Goal: Check status: Check status

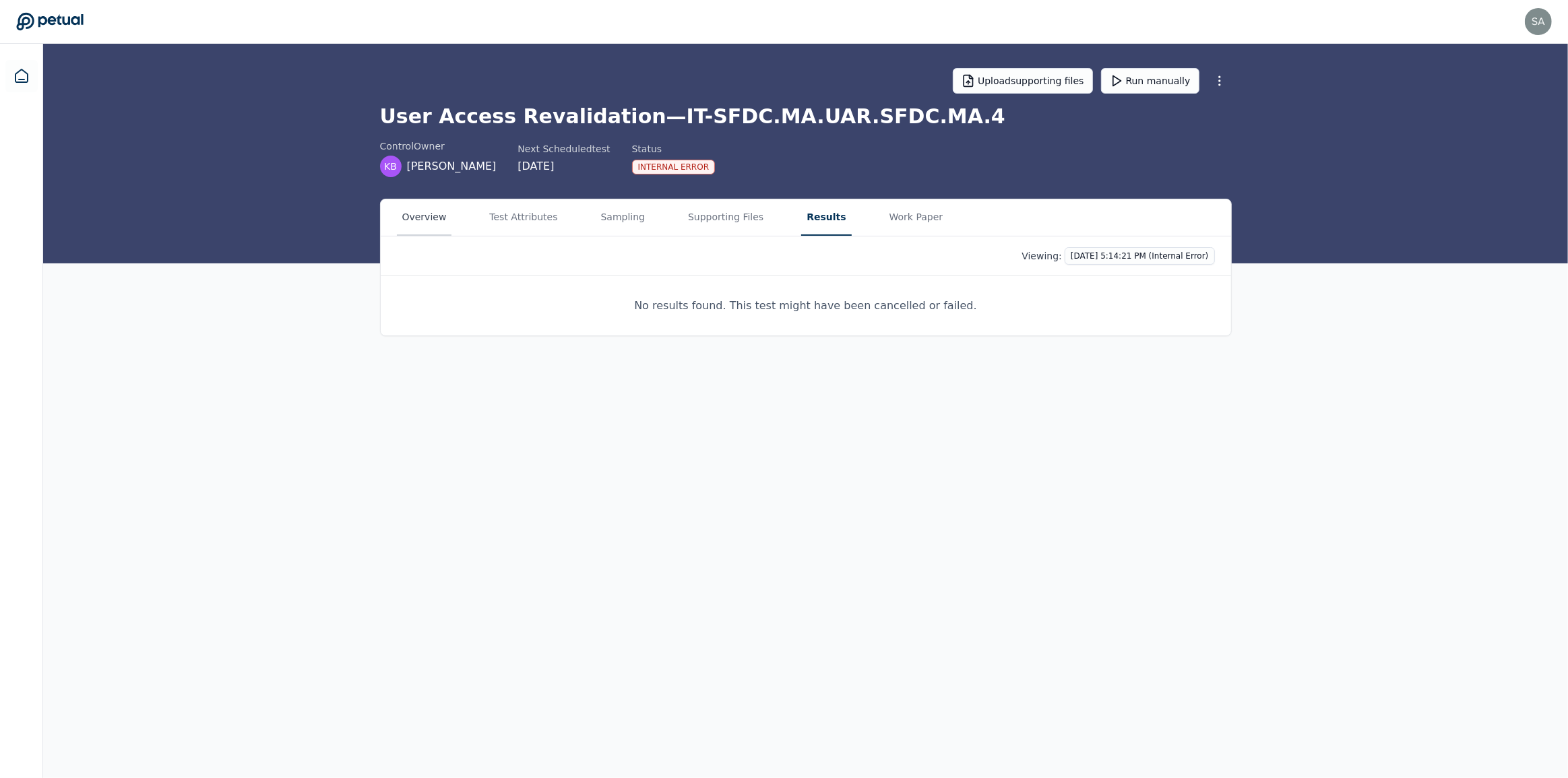
click at [424, 209] on button "Overview" at bounding box center [424, 218] width 55 height 36
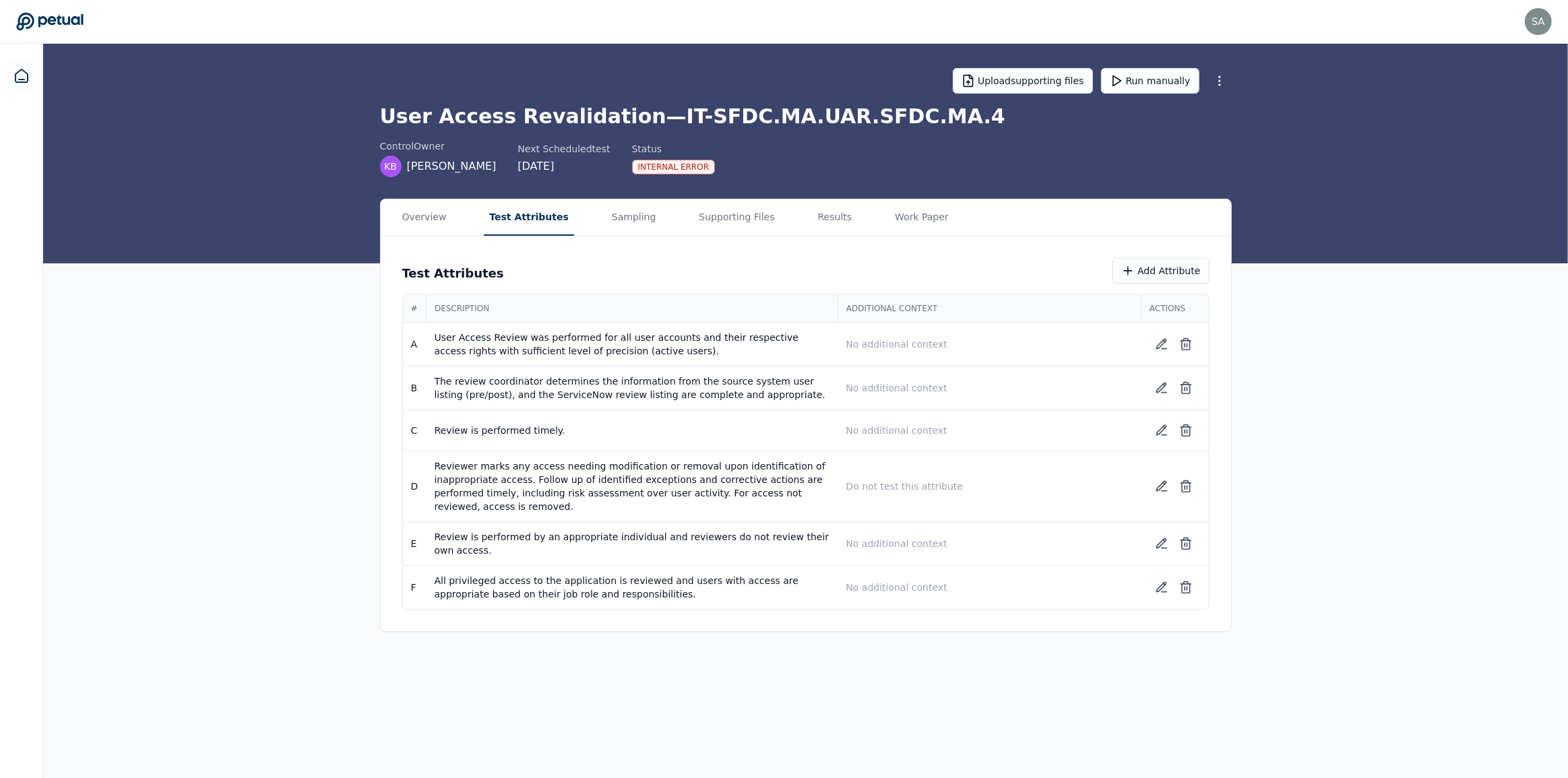
click at [499, 210] on button "Test Attributes" at bounding box center [529, 218] width 91 height 36
click at [619, 214] on button "Sampling" at bounding box center [633, 218] width 55 height 36
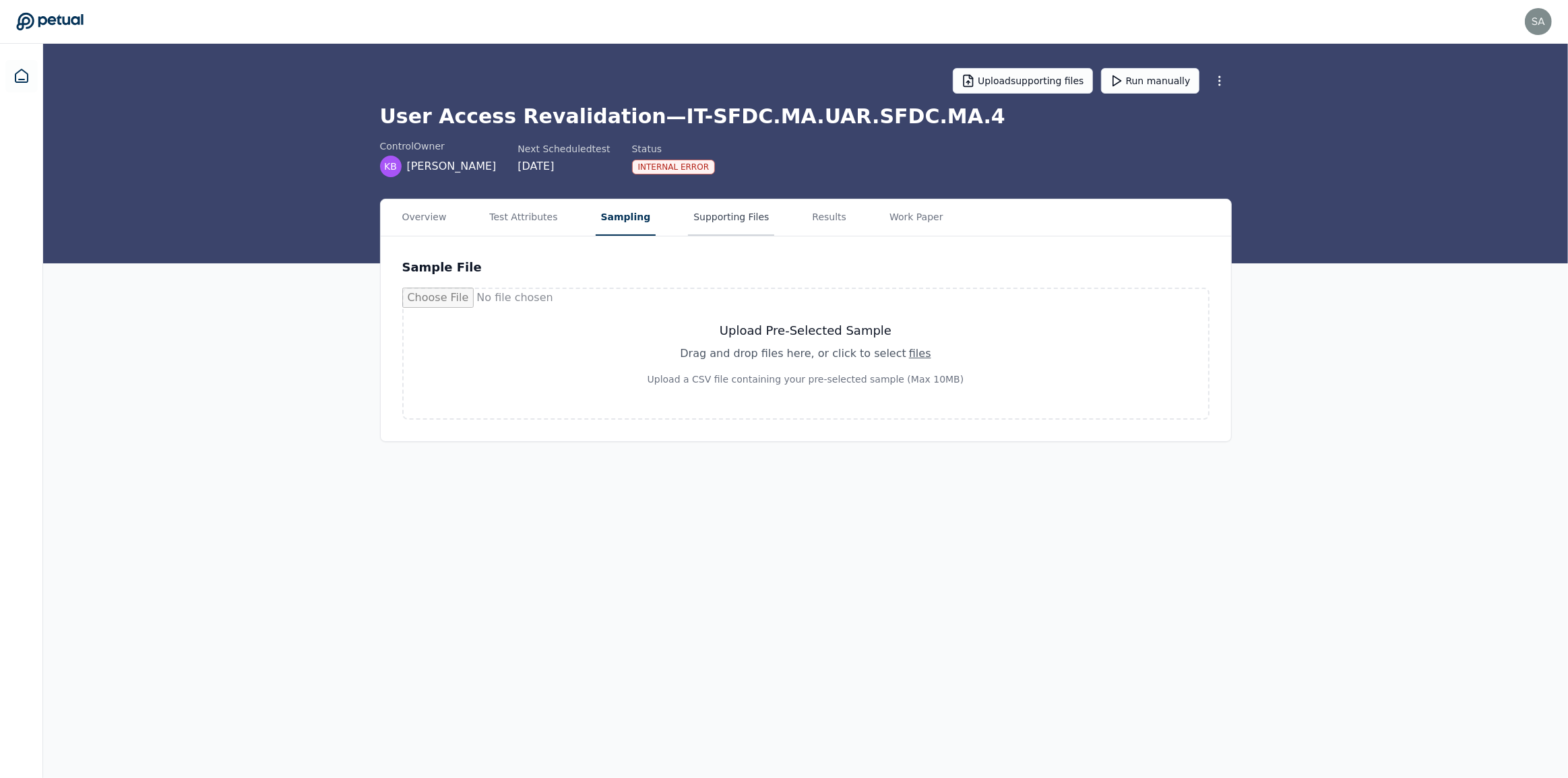
click at [722, 214] on button "Supporting Files" at bounding box center [730, 218] width 86 height 36
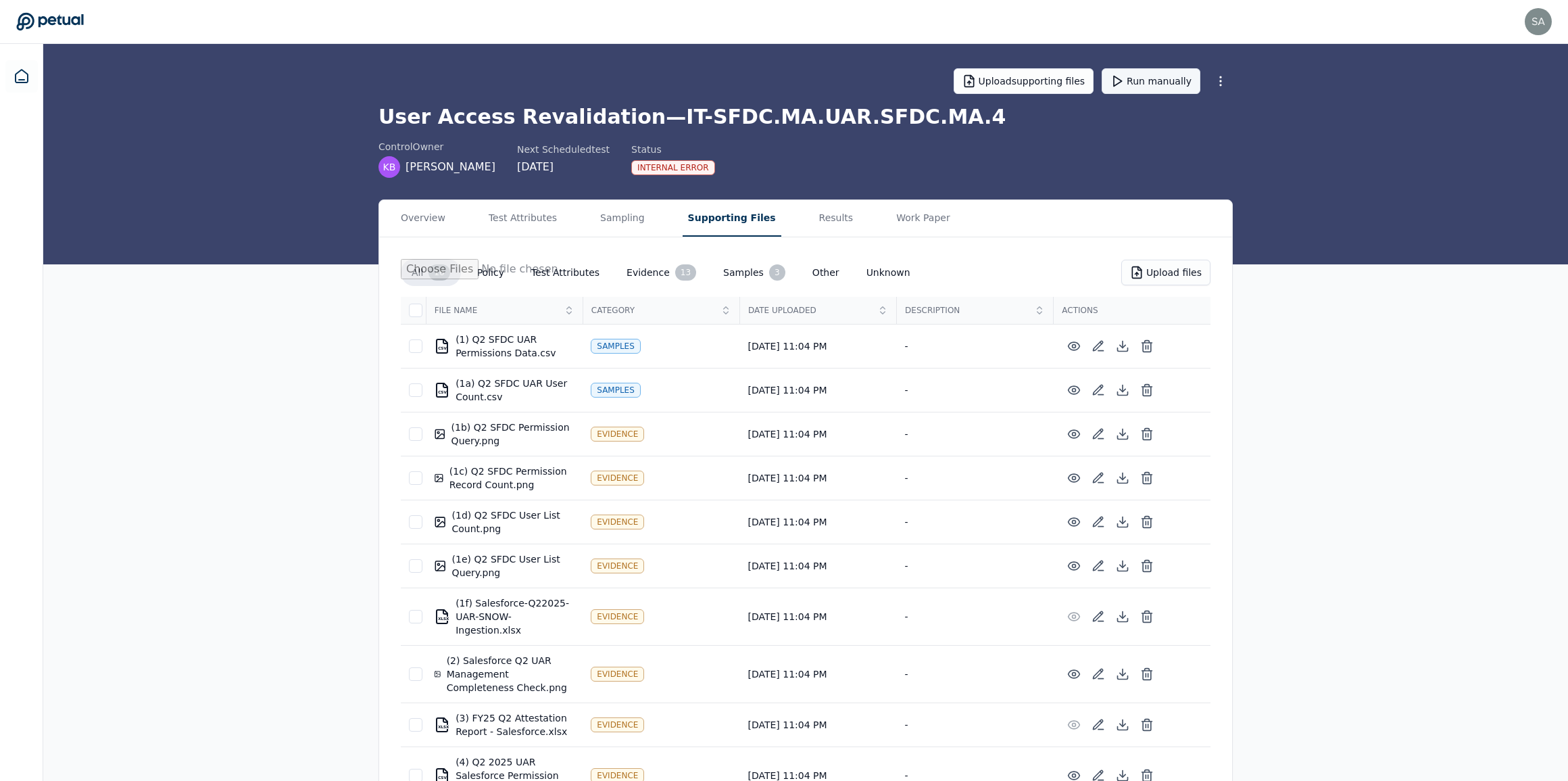
click at [1166, 87] on button "Run manually" at bounding box center [1150, 81] width 99 height 26
click at [1267, 267] on div "Overview Test Attributes Sampling Supporting Files Results Work Paper All 16 Po…" at bounding box center [805, 651] width 1525 height 904
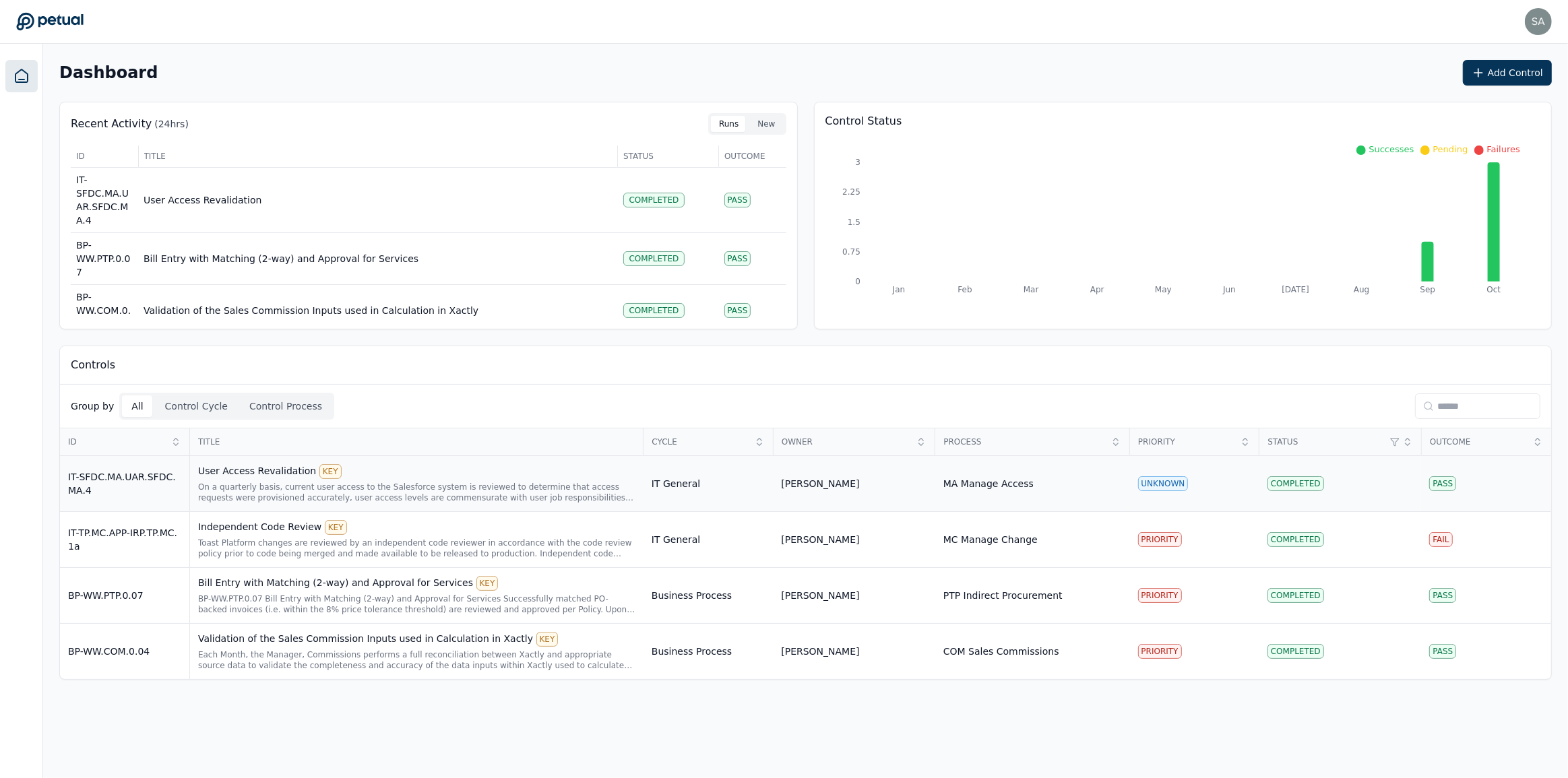
click at [556, 492] on div "On a quarterly basis, current user access to the Salesforce system is reviewed …" at bounding box center [417, 492] width 437 height 22
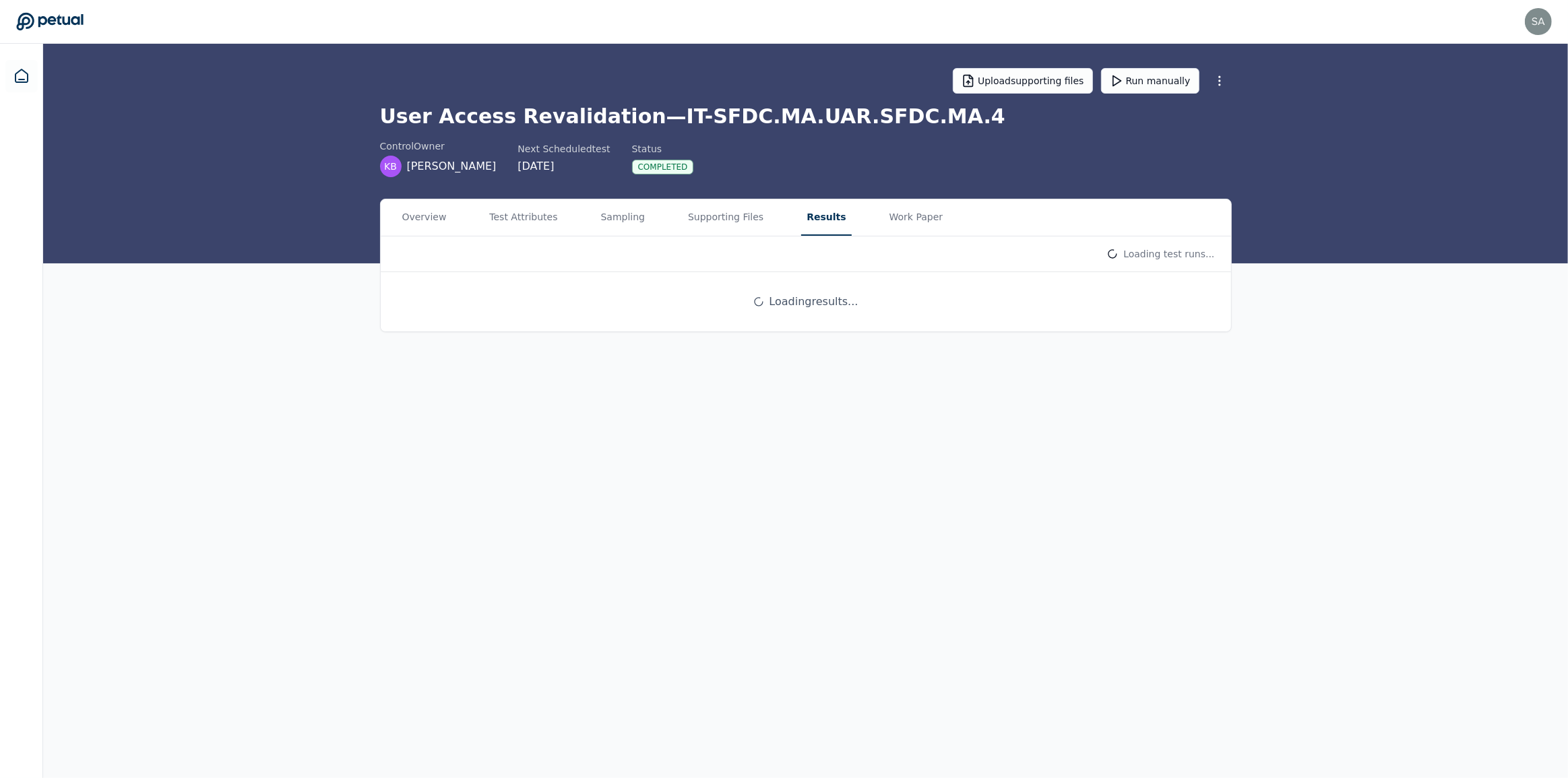
click at [801, 214] on button "Results" at bounding box center [826, 218] width 50 height 36
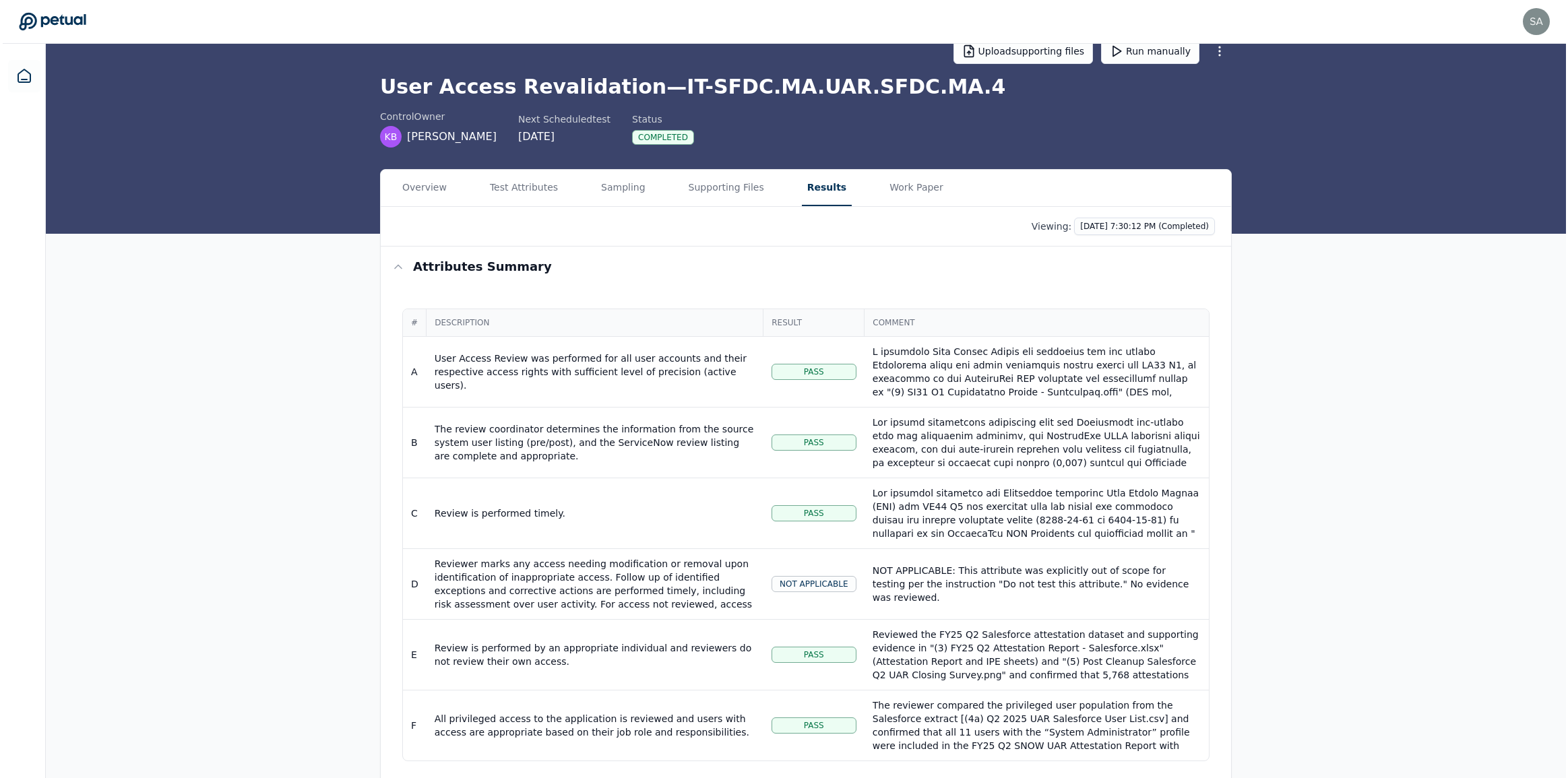
scroll to position [1, 0]
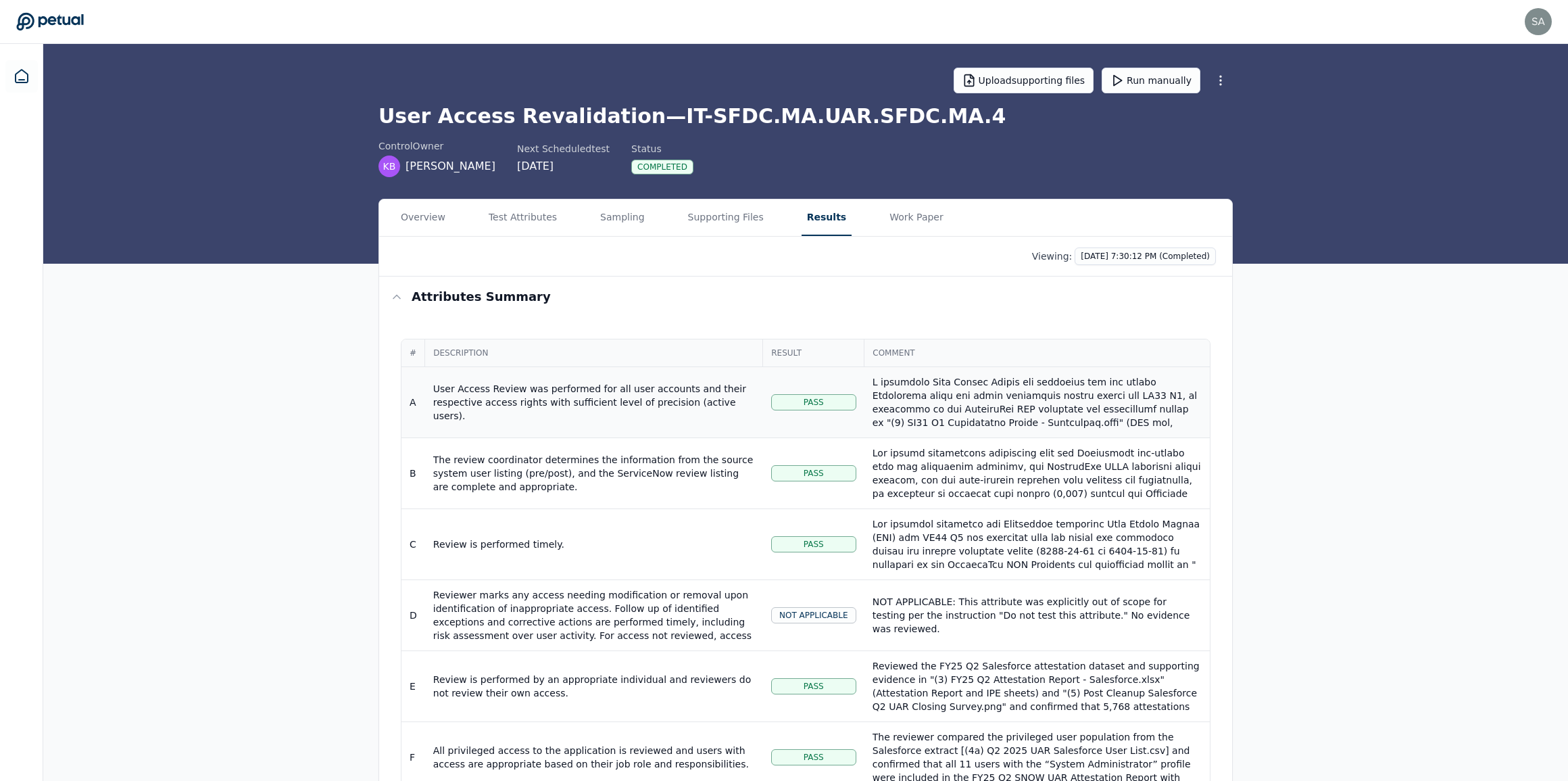
click at [1041, 416] on div at bounding box center [1037, 538] width 329 height 325
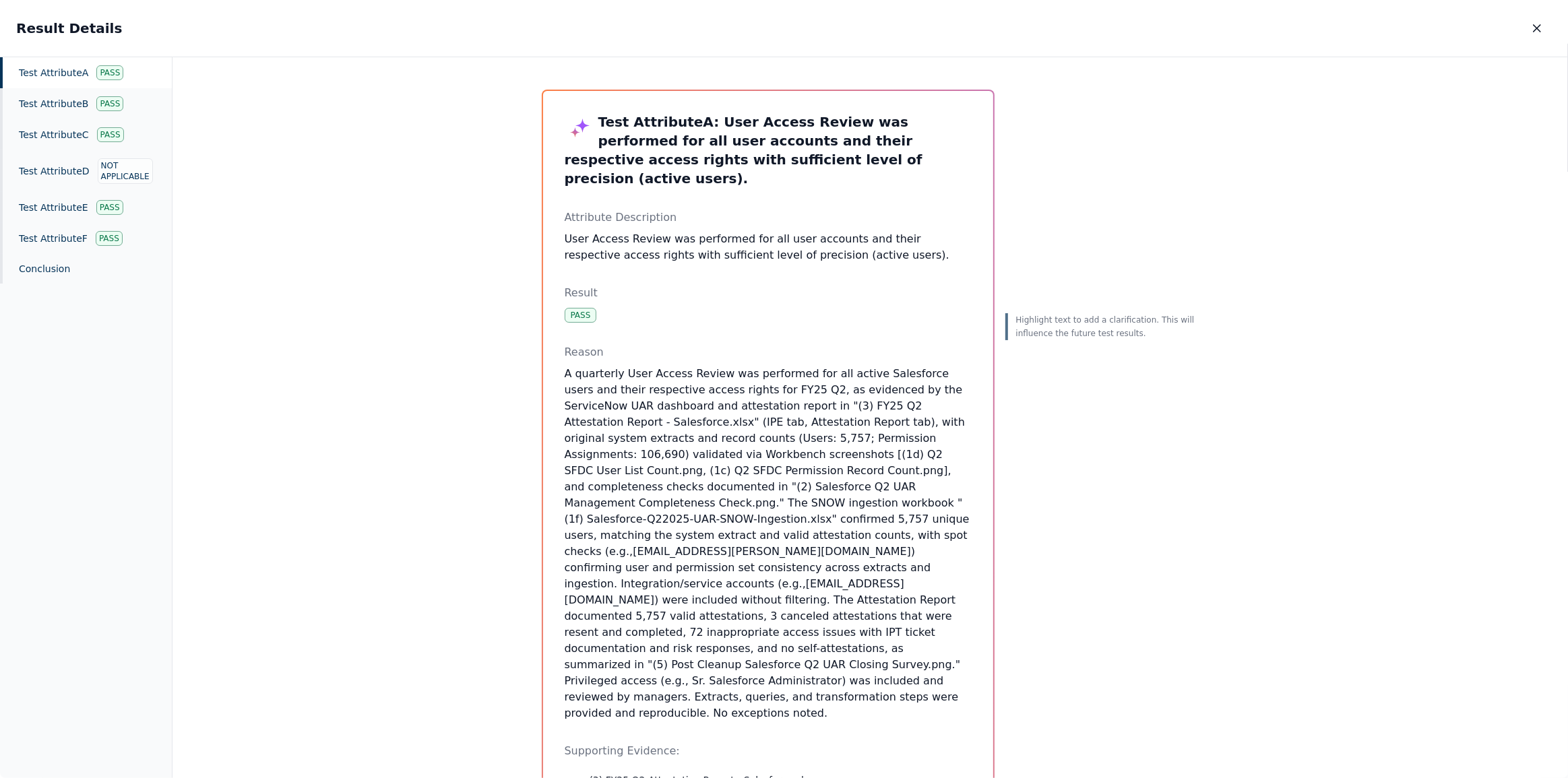
click at [56, 76] on div "Test Attribute A Pass" at bounding box center [86, 73] width 172 height 31
click at [47, 242] on div "Test Attribute F Pass" at bounding box center [86, 238] width 172 height 31
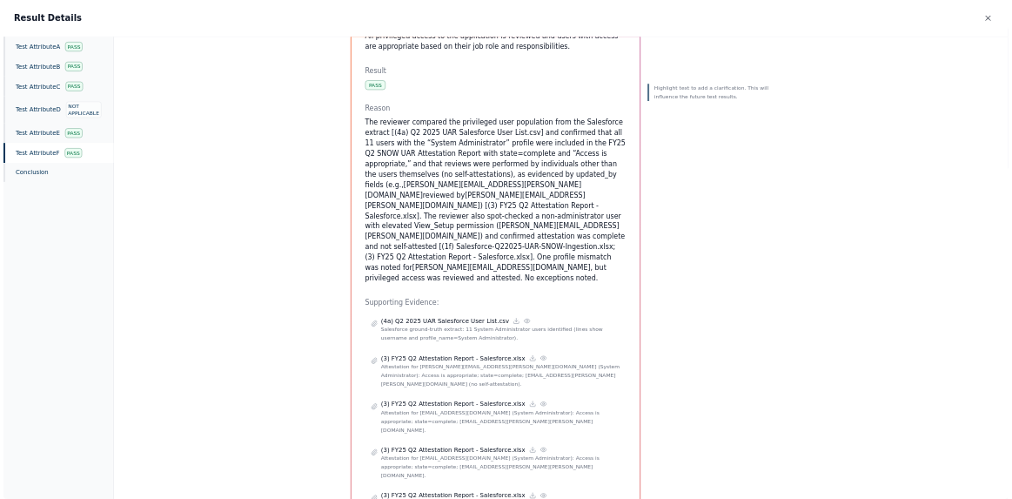
scroll to position [237, 0]
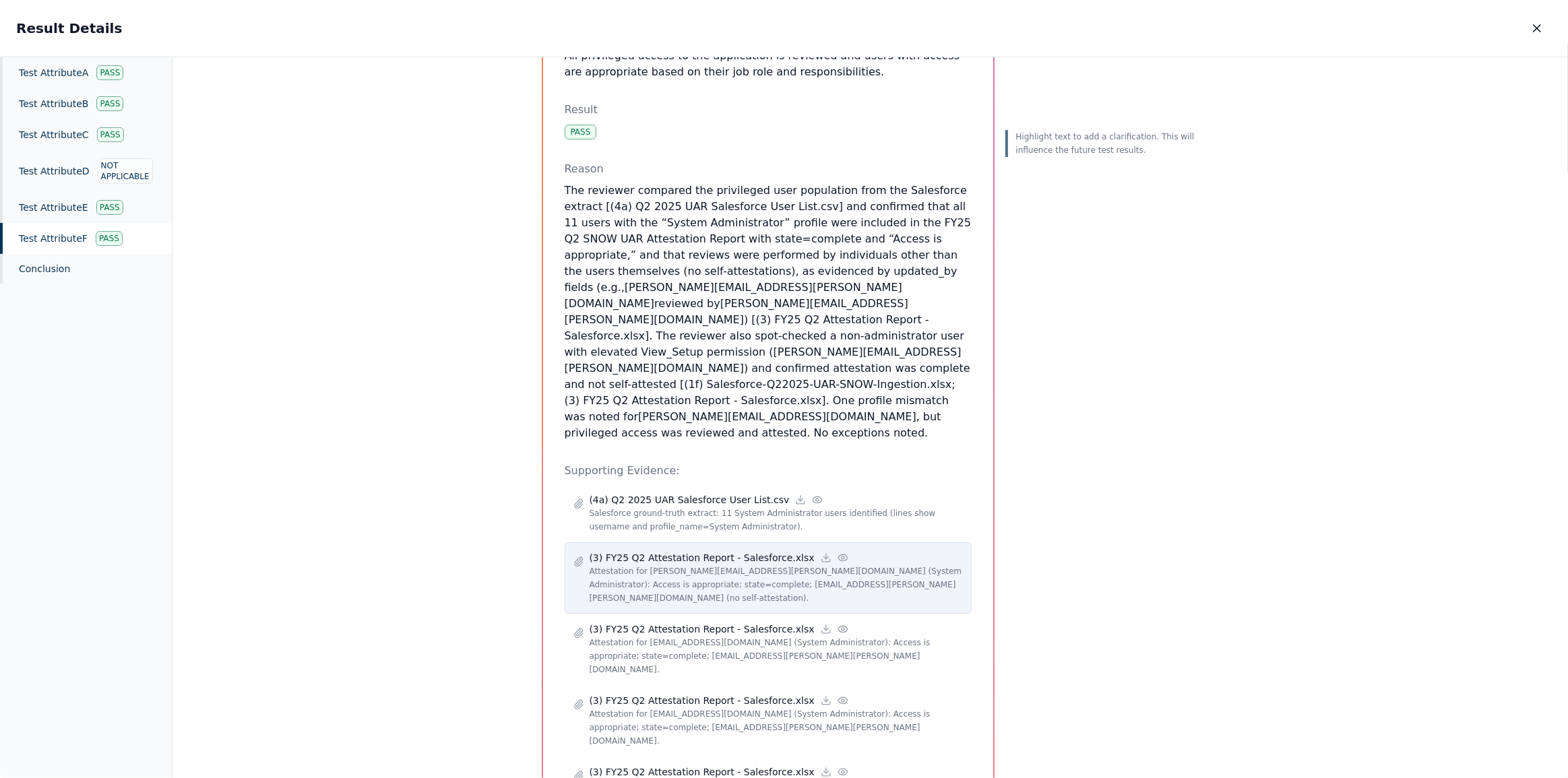
click at [838, 553] on icon at bounding box center [843, 558] width 11 height 11
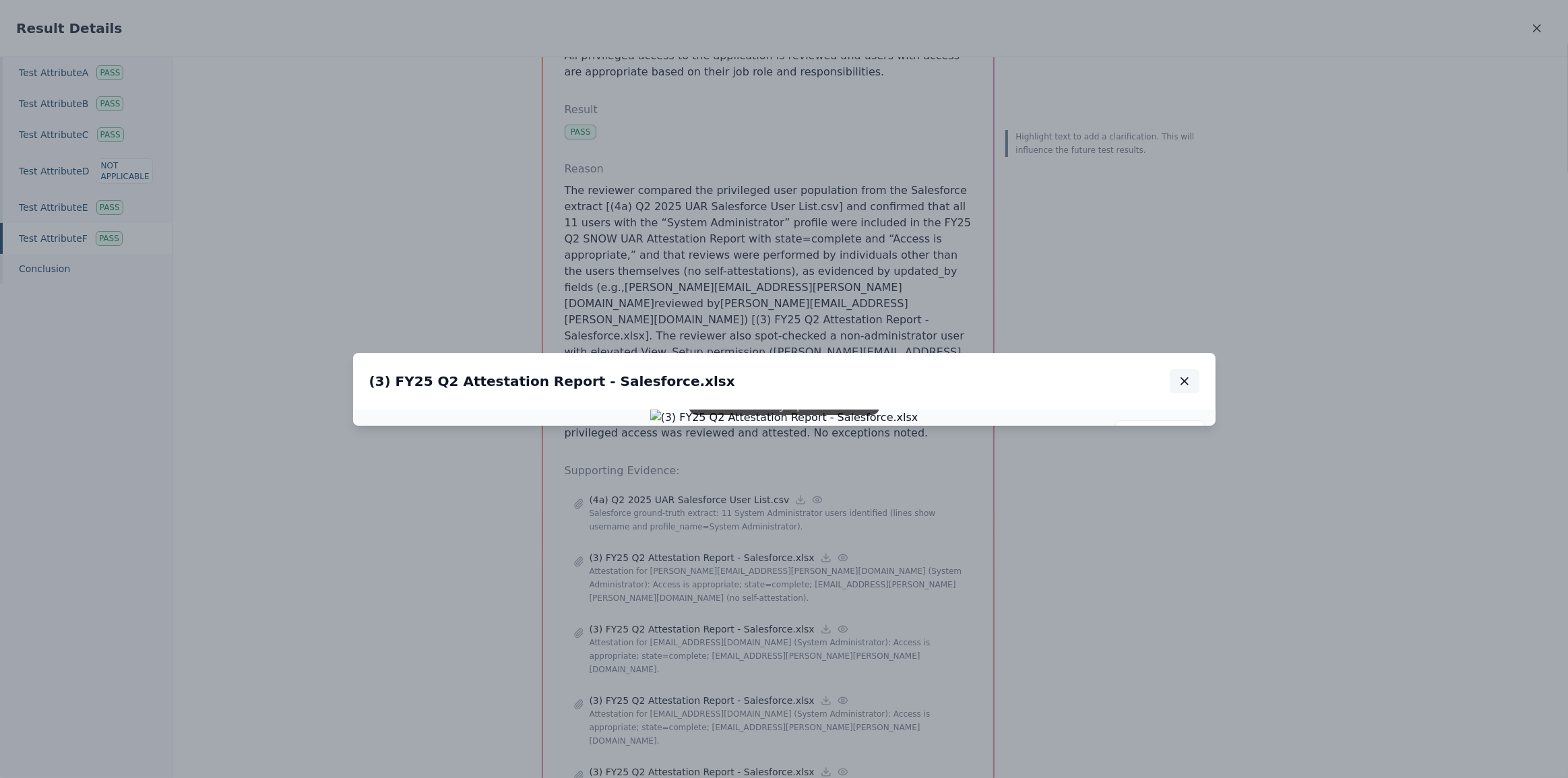
click at [1187, 375] on icon "button" at bounding box center [1184, 381] width 13 height 13
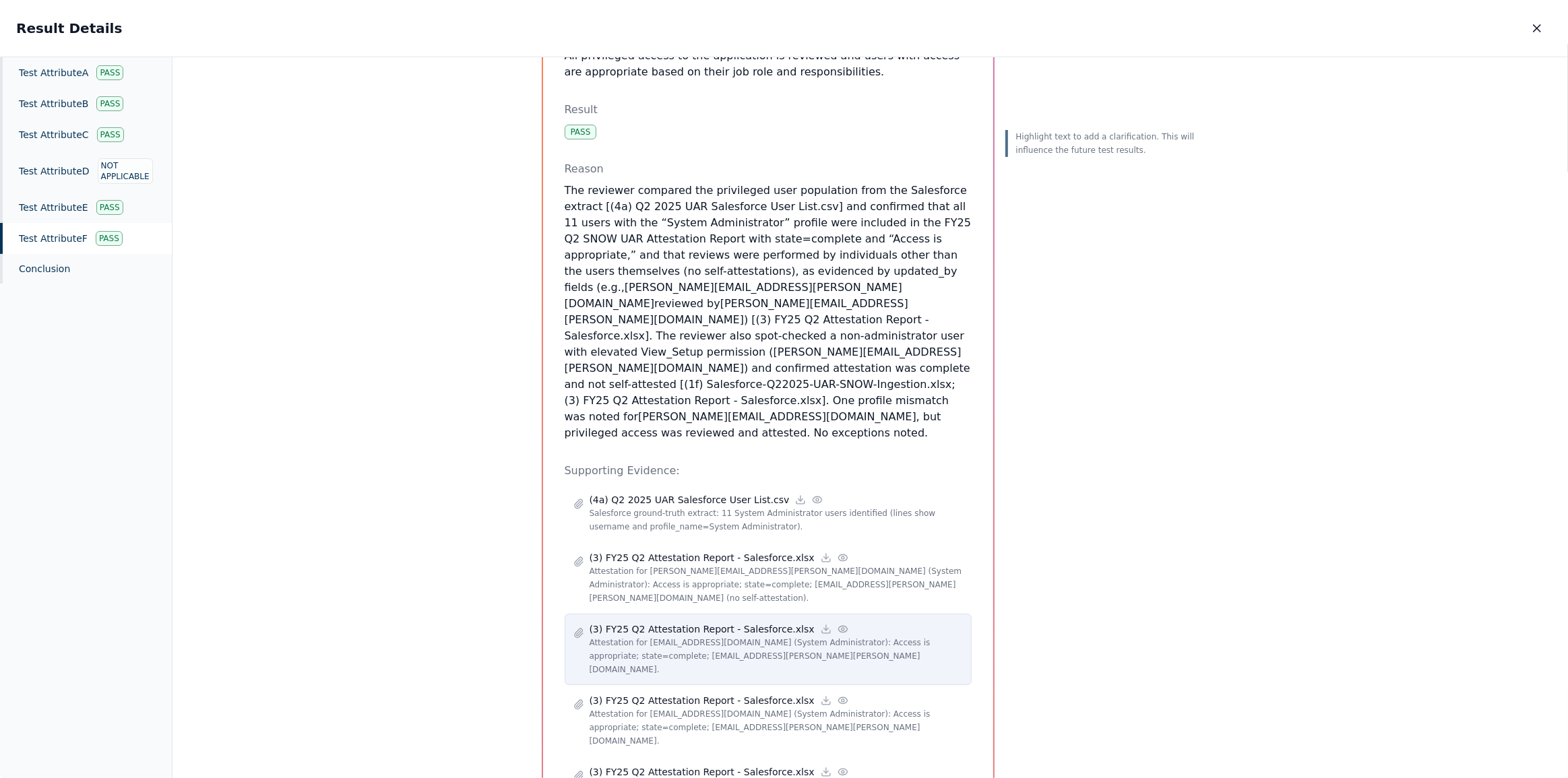
click at [838, 624] on icon at bounding box center [843, 629] width 11 height 11
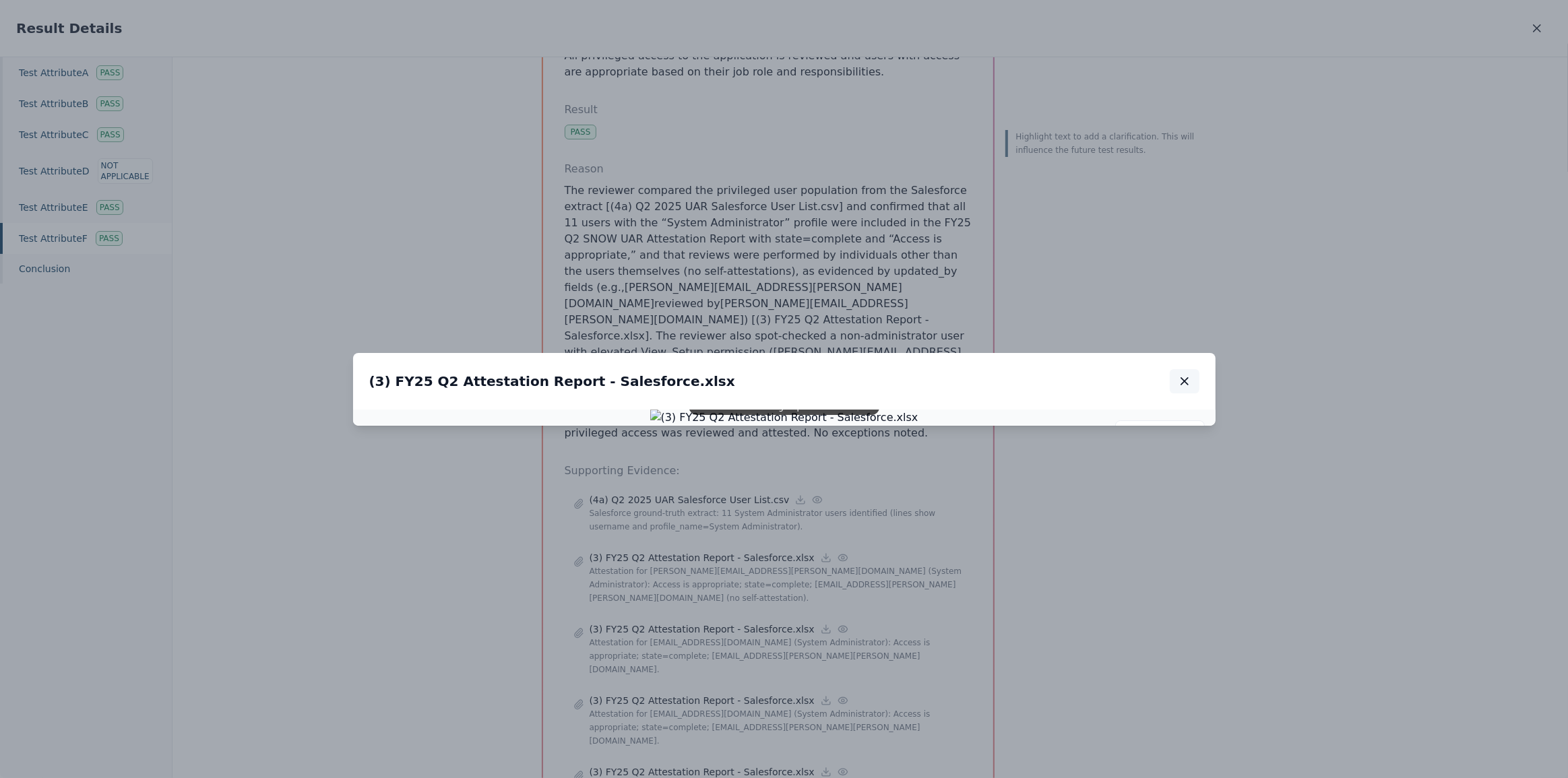
click at [1187, 375] on icon "button" at bounding box center [1184, 381] width 13 height 13
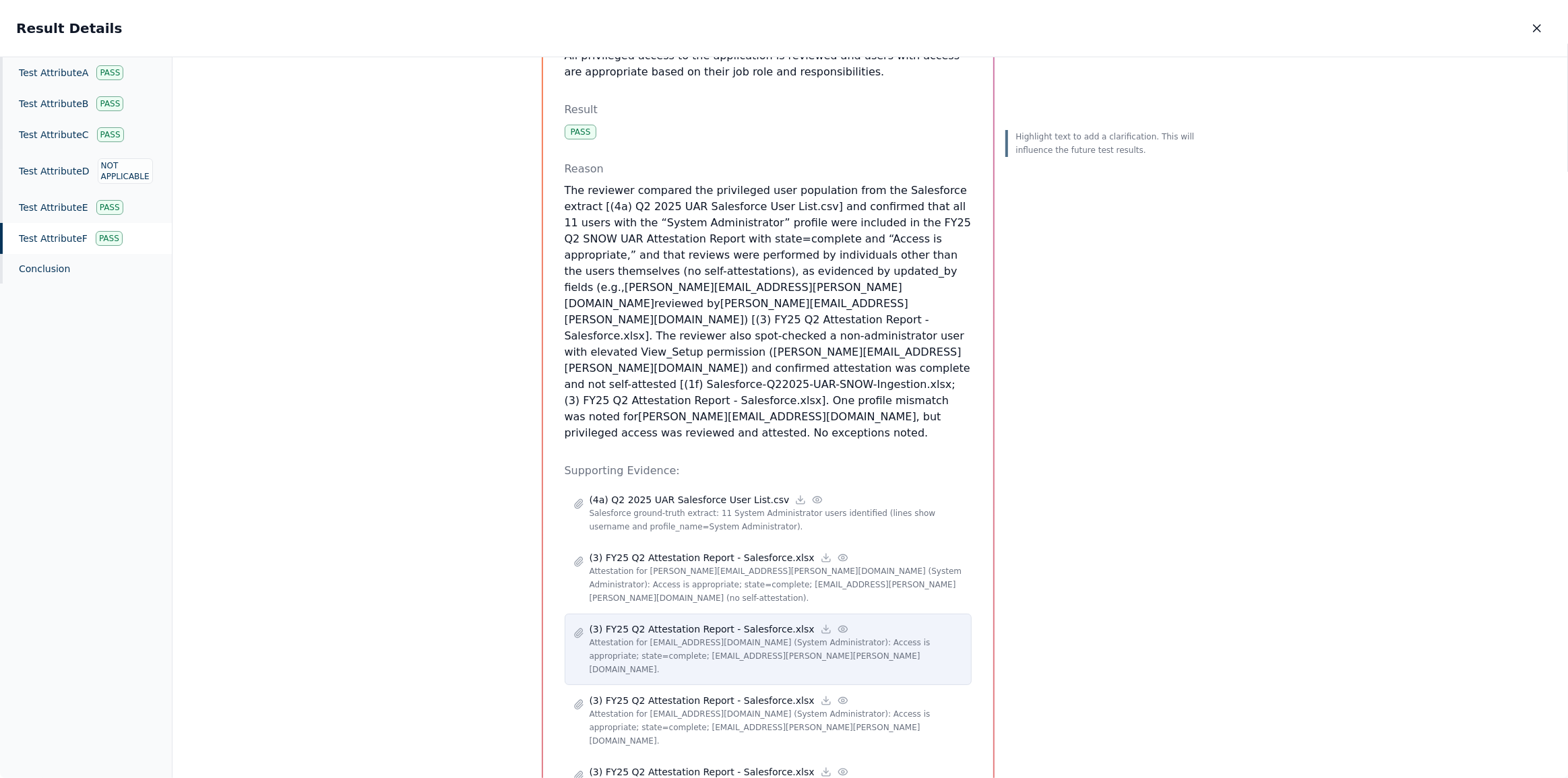
click at [838, 624] on icon at bounding box center [843, 629] width 11 height 11
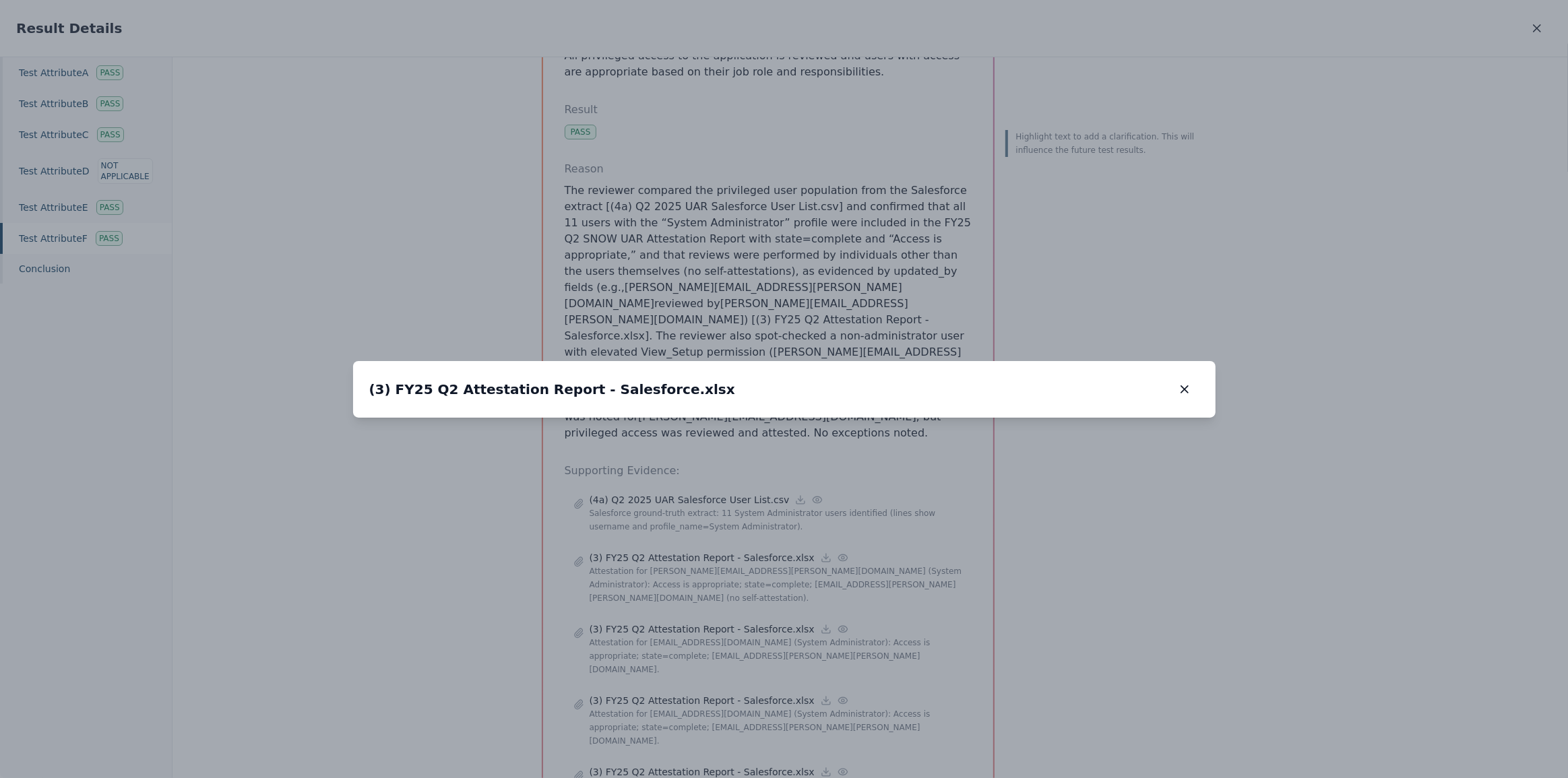
drag, startPoint x: 513, startPoint y: 541, endPoint x: 554, endPoint y: 456, distance: 94.4
click at [784, 418] on img at bounding box center [784, 418] width 0 height 0
drag, startPoint x: 421, startPoint y: 539, endPoint x: 447, endPoint y: 429, distance: 113.0
click at [784, 418] on img at bounding box center [784, 418] width 0 height 0
drag, startPoint x: 536, startPoint y: 564, endPoint x: 589, endPoint y: 428, distance: 146.0
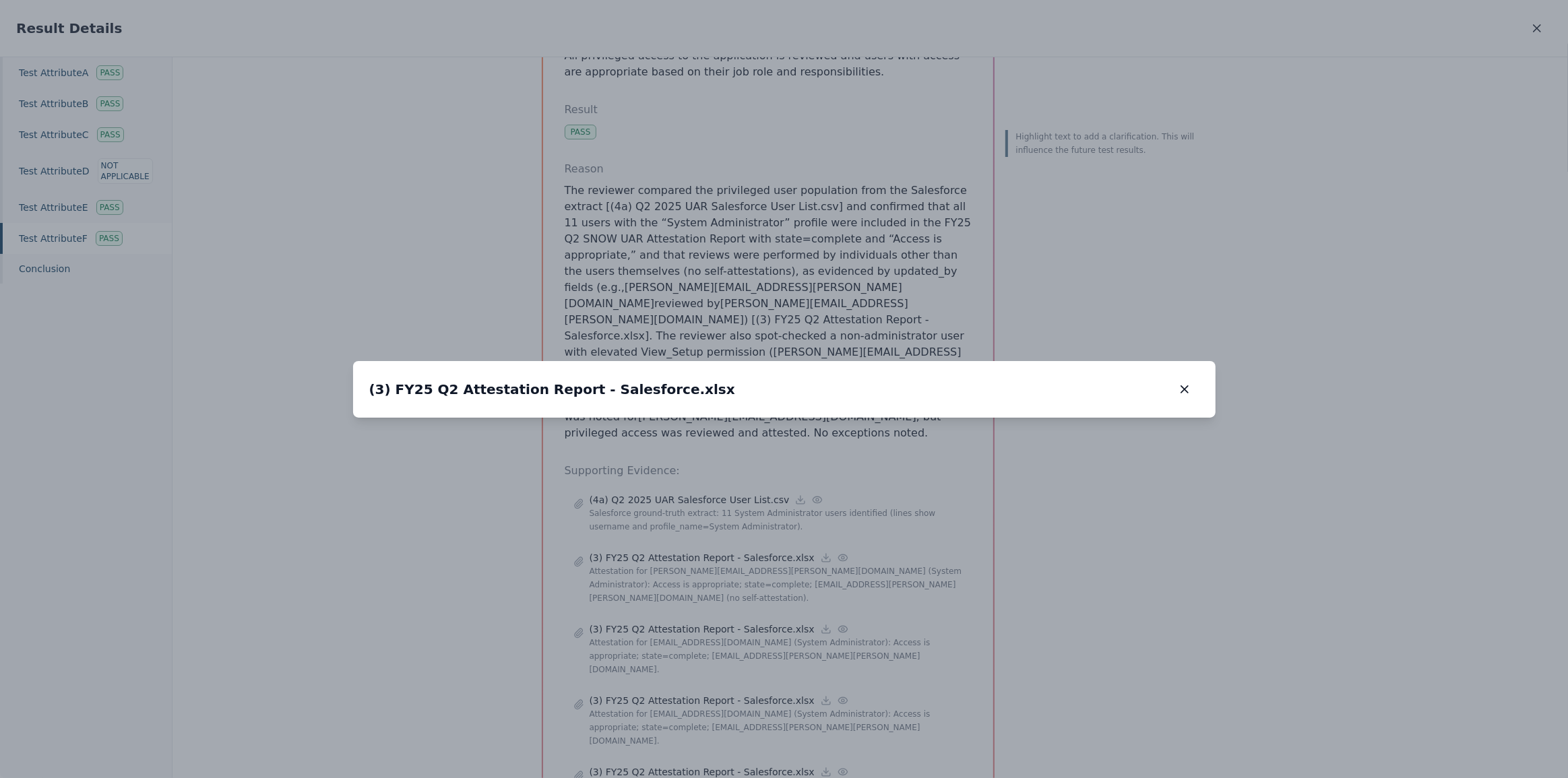
click at [784, 418] on img at bounding box center [784, 418] width 0 height 0
click at [1184, 382] on icon "button" at bounding box center [1184, 389] width 13 height 13
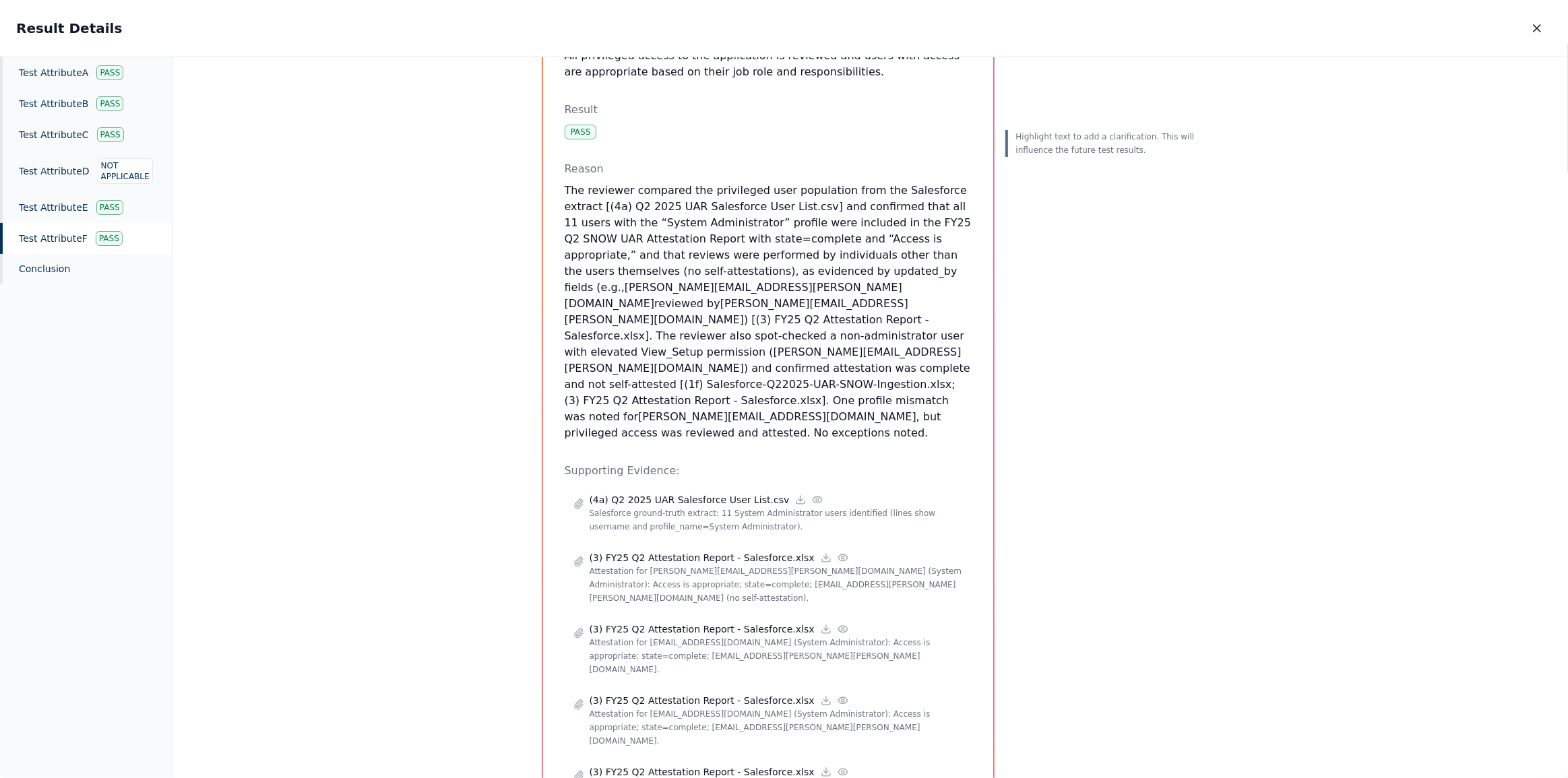
click at [1303, 237] on div "Test Attribute F : All privileged access to the application is reviewed and use…" at bounding box center [870, 418] width 1395 height 721
